Goal: Task Accomplishment & Management: Manage account settings

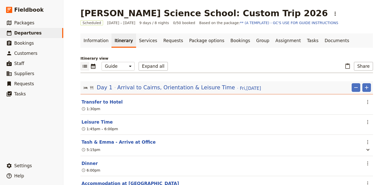
select select "STAFF"
click at [321, 43] on link "Documents" at bounding box center [336, 40] width 31 height 14
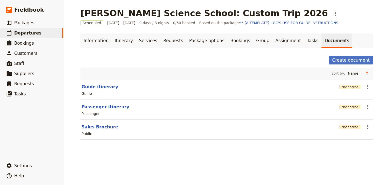
click at [102, 126] on button "Sales Brochure" at bounding box center [99, 127] width 37 height 6
select select "DEFAULT"
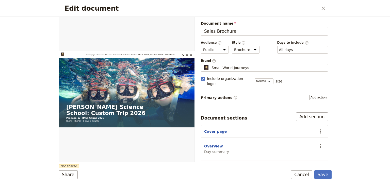
click at [212, 144] on button "Overview" at bounding box center [213, 146] width 19 height 5
select select "DAY_SUMMARY"
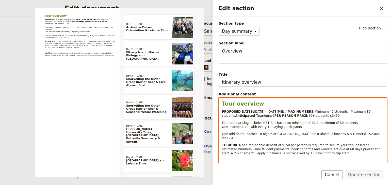
select select "paragraph-small"
drag, startPoint x: 277, startPoint y: 123, endPoint x: 275, endPoint y: 123, distance: 2.8
click at [275, 118] on p "PROPOSED DATES: [DATE] - [DATE] MIN / MAX NUMBERS: Minimum 40 students | Maximu…" at bounding box center [303, 114] width 162 height 8
click at [338, 118] on p "PROPOSED DATES: [DATE] - [DATE] MIN / MAX NUMBERS: Minimum 40 students | Maximu…" at bounding box center [303, 114] width 162 height 8
click at [355, 140] on span "One additional Teacher - 8 nights at [GEOGRAPHIC_DATA] (inc 8 Bfasts, 2 lunches…" at bounding box center [301, 136] width 159 height 8
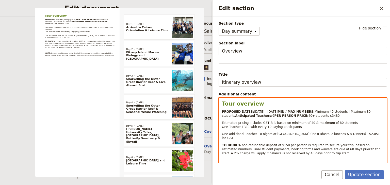
click at [361, 138] on div "Tour overview PROPOSED DATES: [DATE] - [DATE] MIN / MAX NUMBERS: Minimum 40 stu…" at bounding box center [303, 134] width 168 height 73
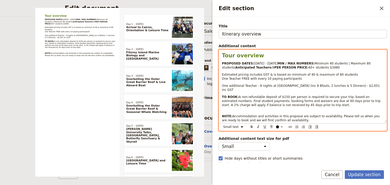
scroll to position [55, 0]
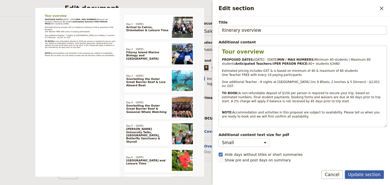
click at [360, 174] on button "Update section" at bounding box center [364, 174] width 39 height 9
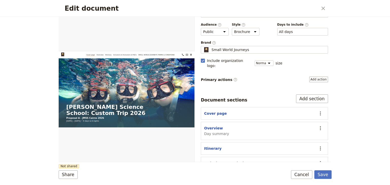
scroll to position [47, 0]
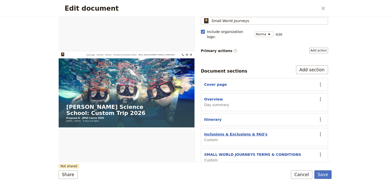
click at [229, 132] on button "Inclusions & Exclusions & FAQ's" at bounding box center [235, 134] width 63 height 5
select select "CUSTOM"
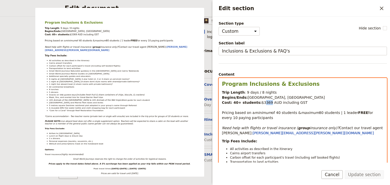
drag, startPoint x: 264, startPoint y: 102, endPoint x: 259, endPoint y: 102, distance: 4.6
click at [262, 102] on span "$3369 AUD including GST" at bounding box center [285, 102] width 46 height 4
click at [309, 104] on p "Trip Length : 9 days / 8 nights Begins/Ends: [GEOGRAPHIC_DATA], [GEOGRAPHIC_DAT…" at bounding box center [303, 113] width 162 height 46
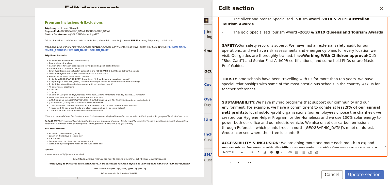
scroll to position [451, 0]
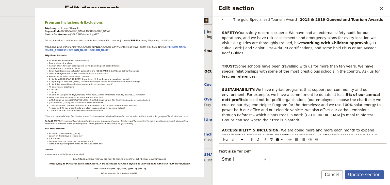
click at [359, 175] on button "Update section" at bounding box center [364, 174] width 39 height 9
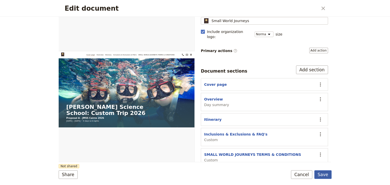
click at [323, 173] on button "Save" at bounding box center [322, 174] width 17 height 9
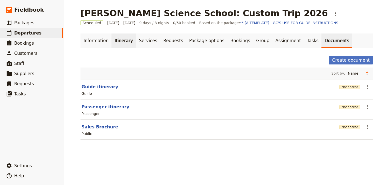
click at [117, 42] on link "Itinerary" at bounding box center [123, 40] width 24 height 14
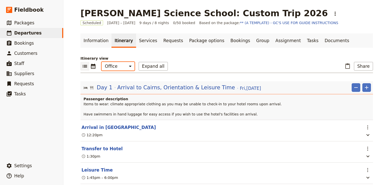
click at [116, 67] on select "Office Guide Passenger Sales" at bounding box center [117, 66] width 33 height 9
select select "MARKETING"
click at [101, 62] on select "Office Guide Passenger Sales" at bounding box center [117, 66] width 33 height 9
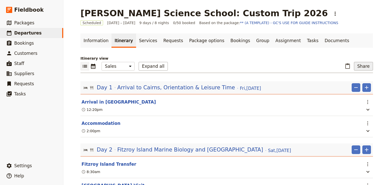
click at [362, 66] on button "Share" at bounding box center [363, 66] width 19 height 9
click at [342, 93] on span "Sales Brochure" at bounding box center [347, 91] width 27 height 5
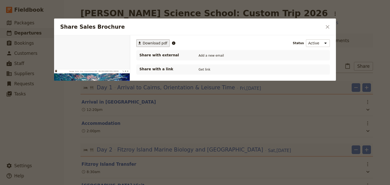
click at [152, 43] on span "Download pdf" at bounding box center [155, 43] width 25 height 5
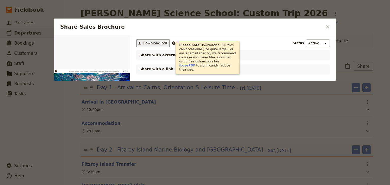
drag, startPoint x: 327, startPoint y: 26, endPoint x: 337, endPoint y: 22, distance: 10.8
click at [327, 26] on icon "Close dialog" at bounding box center [327, 27] width 6 height 6
